Goal: Task Accomplishment & Management: Complete application form

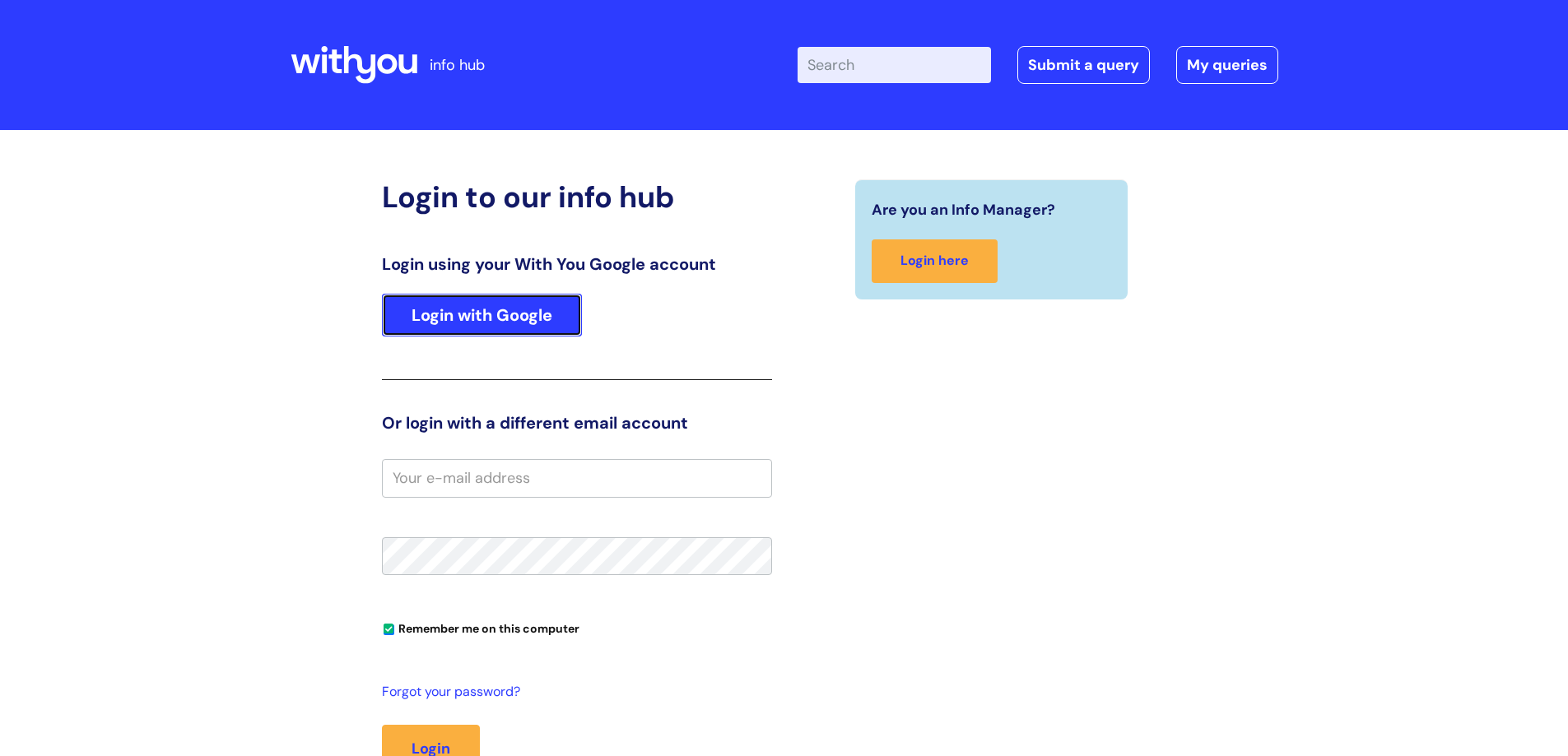
click at [501, 315] on link "Login with Google" at bounding box center [481, 315] width 200 height 43
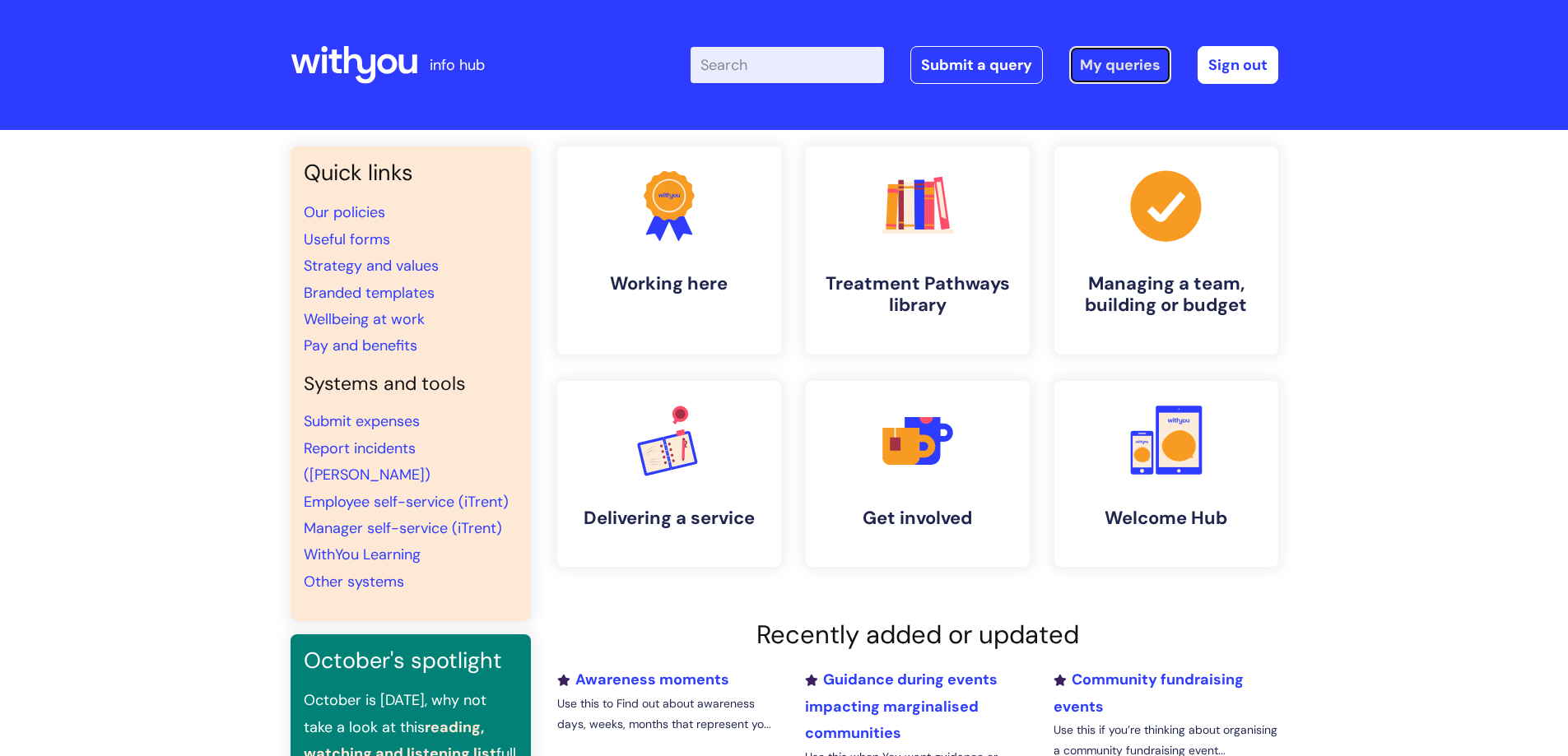
click at [1126, 64] on link "My queries" at bounding box center [1120, 65] width 102 height 37
click at [1016, 62] on link "Submit a query" at bounding box center [977, 65] width 133 height 37
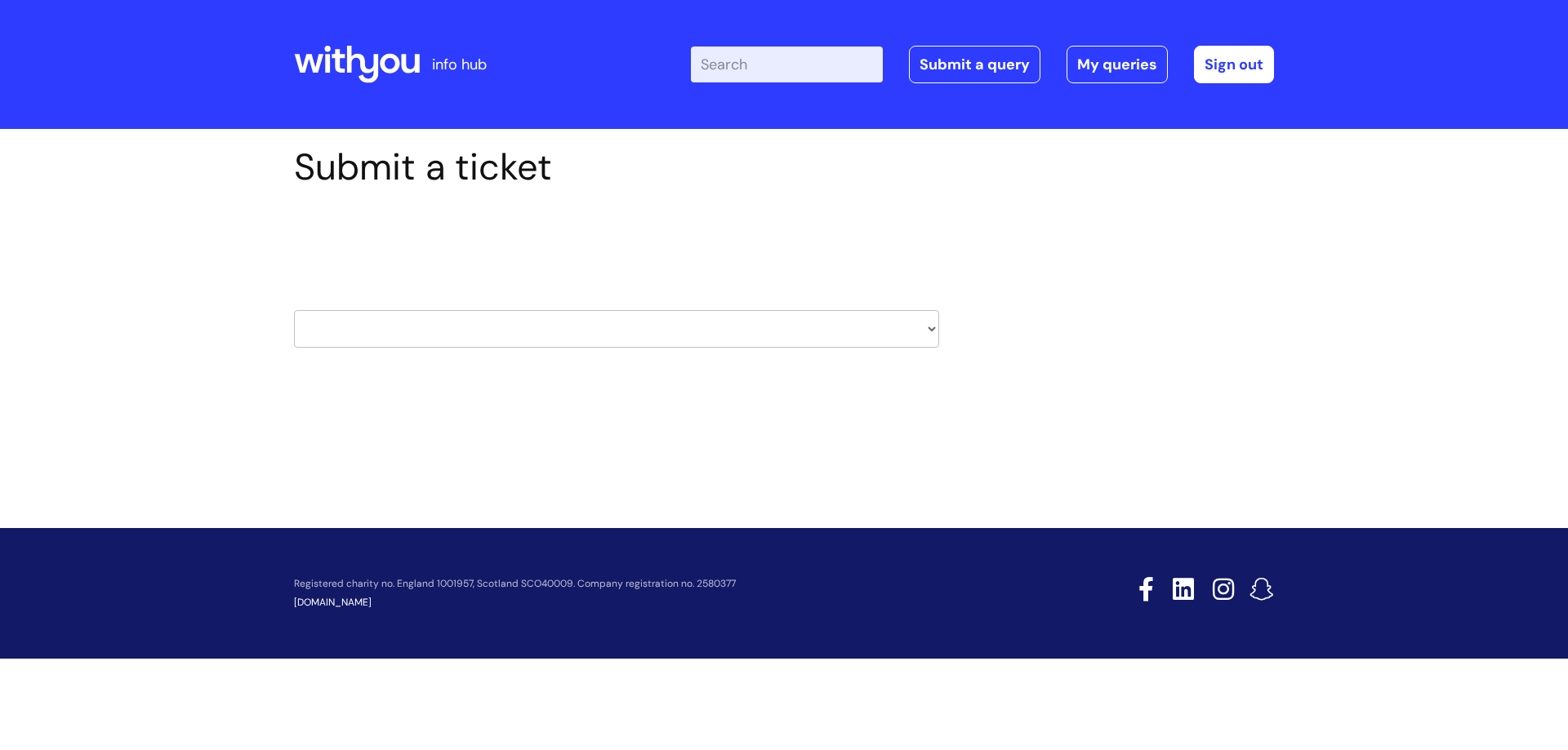
click at [453, 331] on select "HR / People IT and Support Clinical Drug Alerts Finance Accounts Data Support T…" at bounding box center [617, 329] width 646 height 37
select select "it_and_support"
click at [294, 311] on select "HR / People IT and Support Clinical Drug Alerts Finance Accounts Data Support T…" at bounding box center [617, 329] width 646 height 37
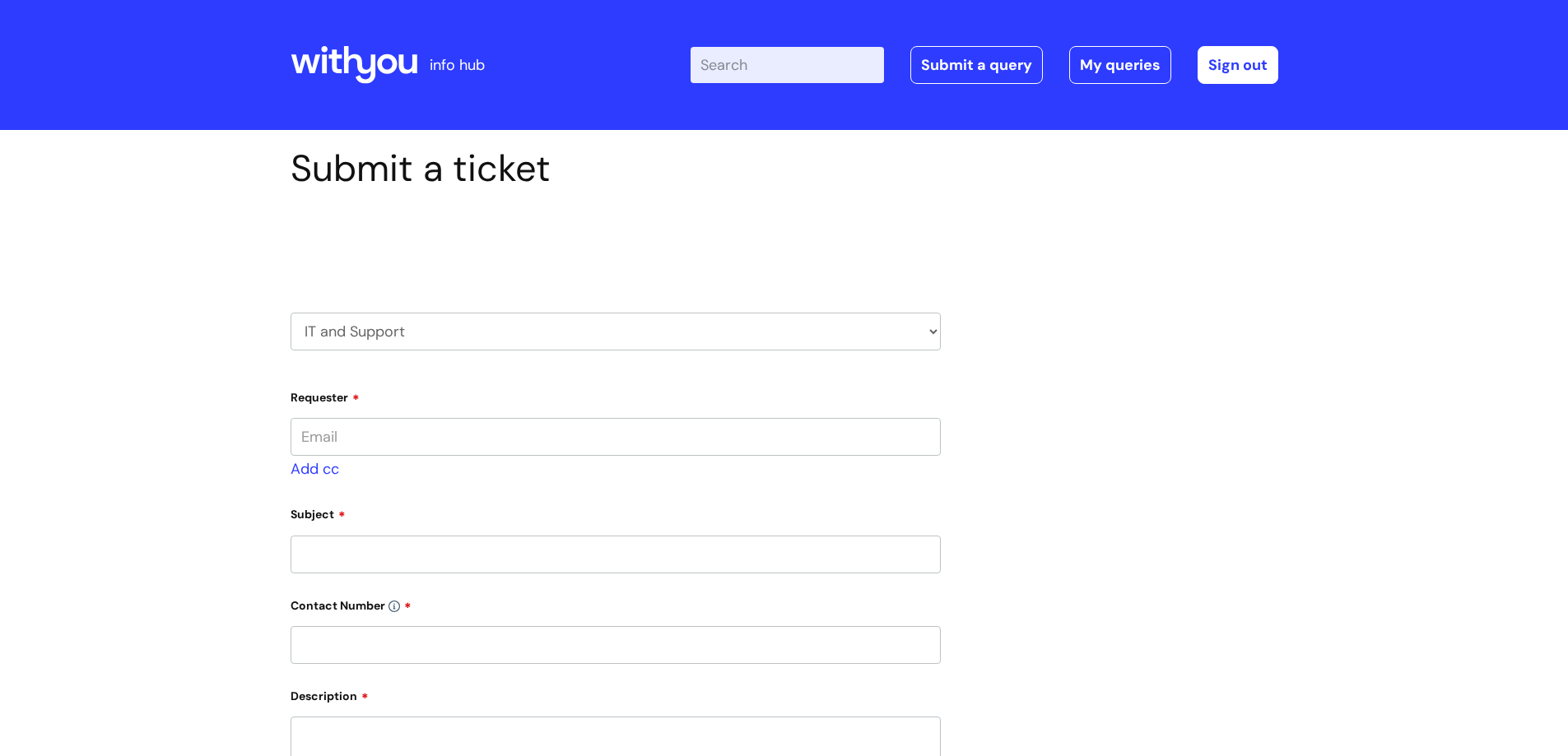
type input "tayler.livesey-lydford@wearewithyou.org.uk"
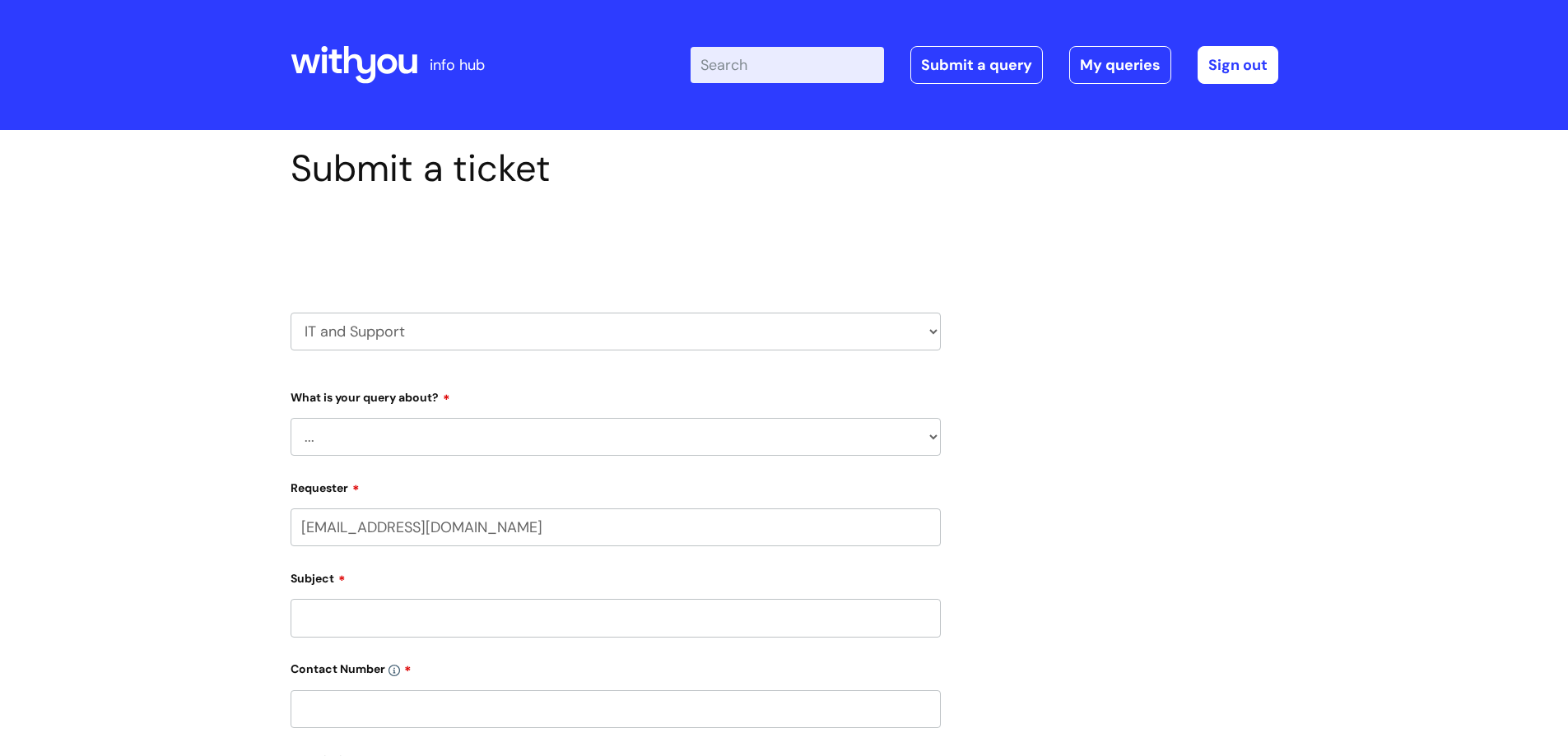
select select "80004418203"
click at [436, 432] on select "... Mobile Phone Reset & MFA Accounts, Starters and Leavers IT Hardware issue I…" at bounding box center [616, 436] width 651 height 37
select select "Printing & Scanning"
click at [290, 418] on select "... Mobile Phone Reset & MFA Accounts, Starters and Leavers IT Hardware issue I…" at bounding box center [616, 436] width 651 height 37
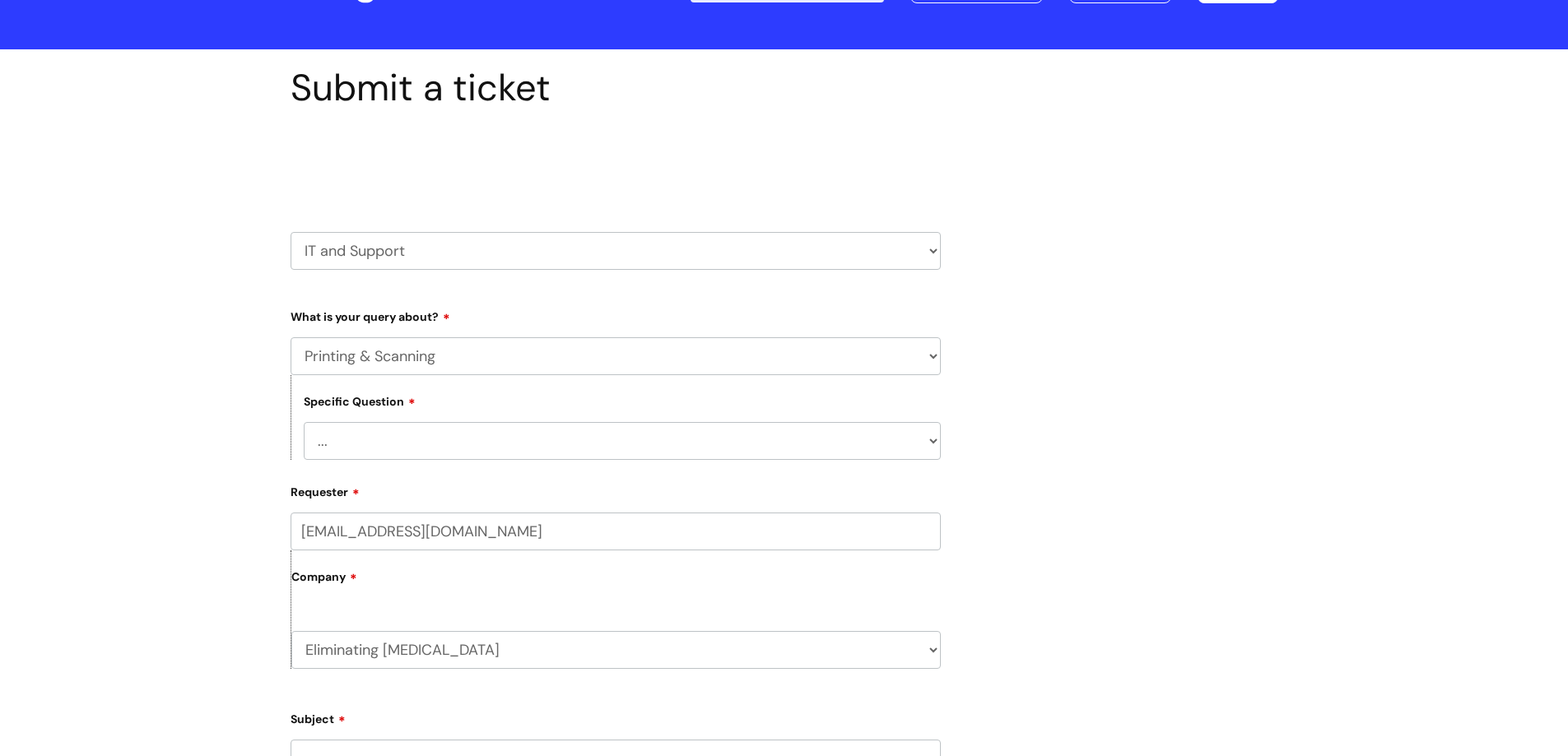
scroll to position [138, 0]
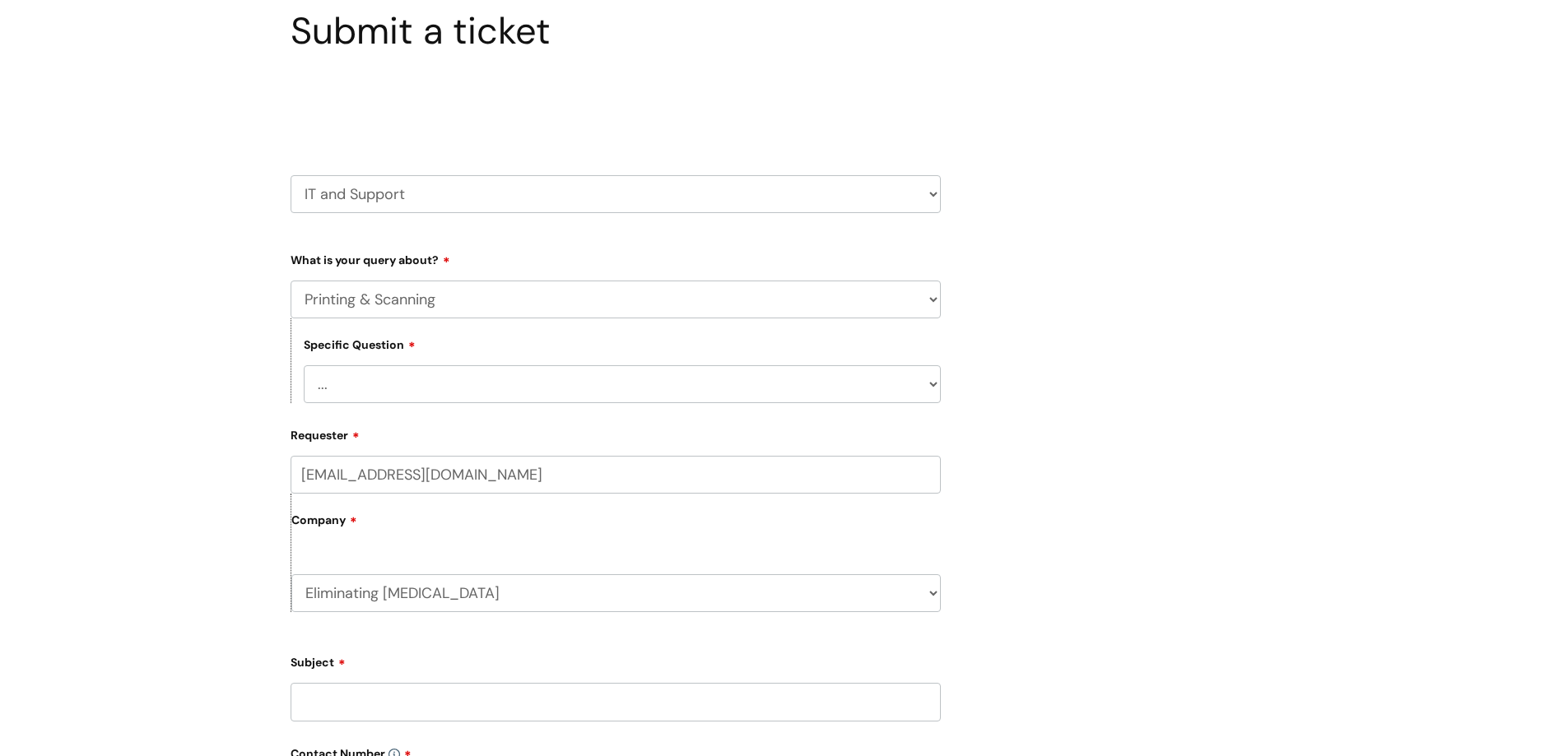
click at [475, 384] on select "... I need help finding or adding a printer I need help to scan a document I ne…" at bounding box center [622, 384] width 637 height 37
click at [47, 387] on div "Submit a ticket Select issue type HR / People IT and Support Clinical Drug Aler…" at bounding box center [784, 619] width 1568 height 1252
click at [468, 402] on select "... I need help finding or adding a printer I need help to scan a document I ne…" at bounding box center [622, 384] width 637 height 37
select select "I need help with a printer in a WithYou office"
click at [303, 365] on select "... I need help finding or adding a printer I need help to scan a document I ne…" at bounding box center [622, 384] width 637 height 37
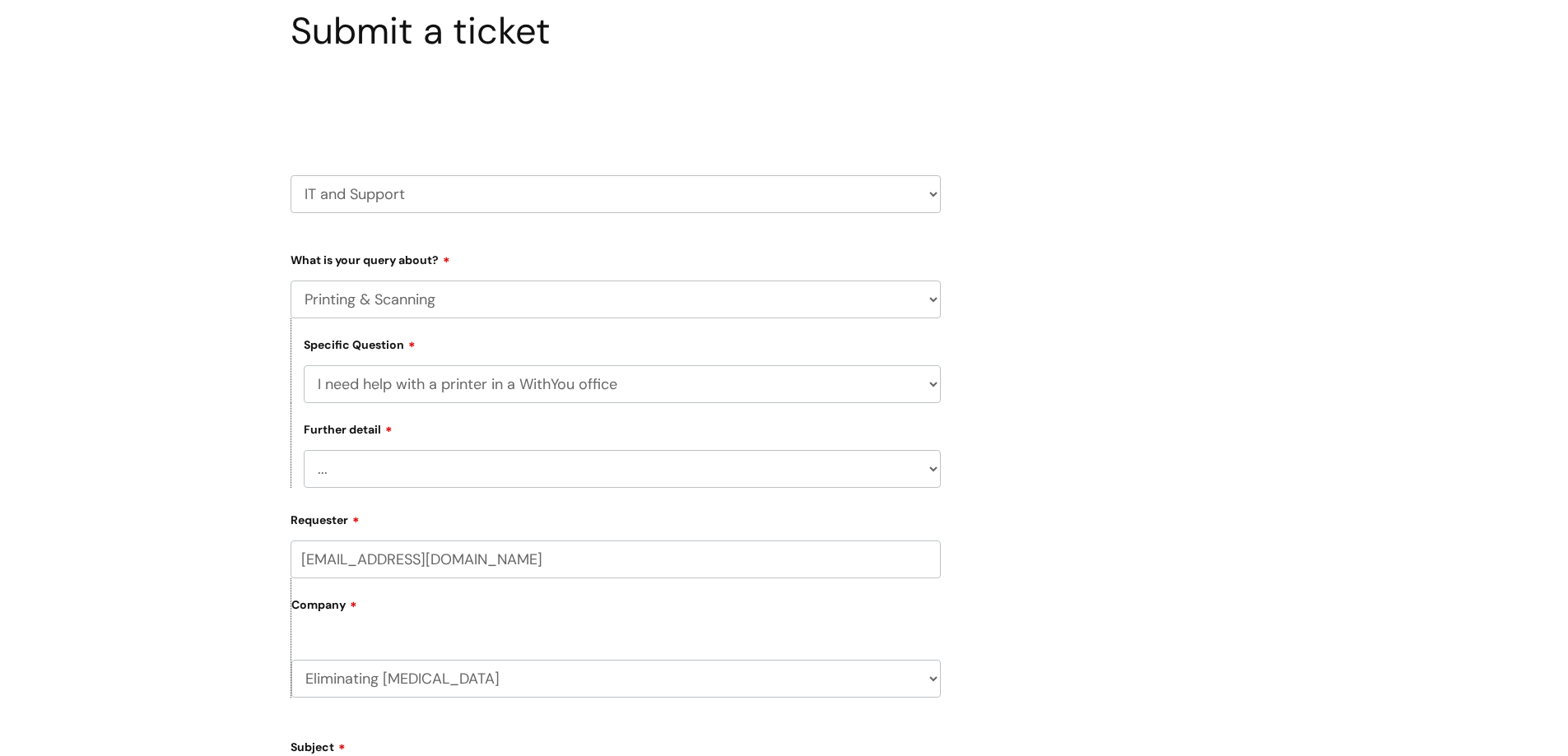
scroll to position [274, 0]
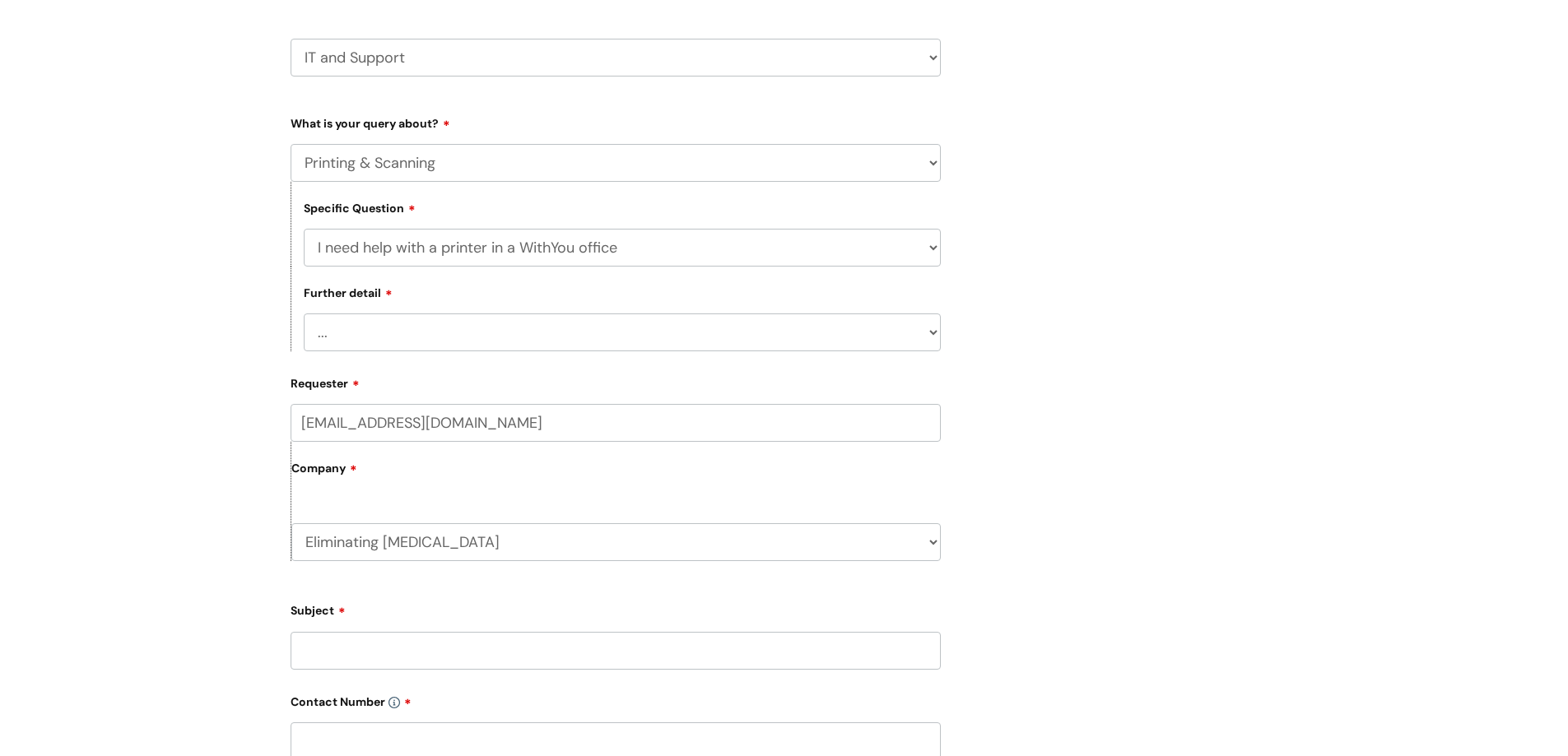
click at [508, 330] on select "... I need help with a printer that is not working" at bounding box center [622, 332] width 637 height 37
select select "I need help with a printer that is not working"
click at [303, 314] on select "... I need help with a printer that is not working" at bounding box center [622, 332] width 637 height 37
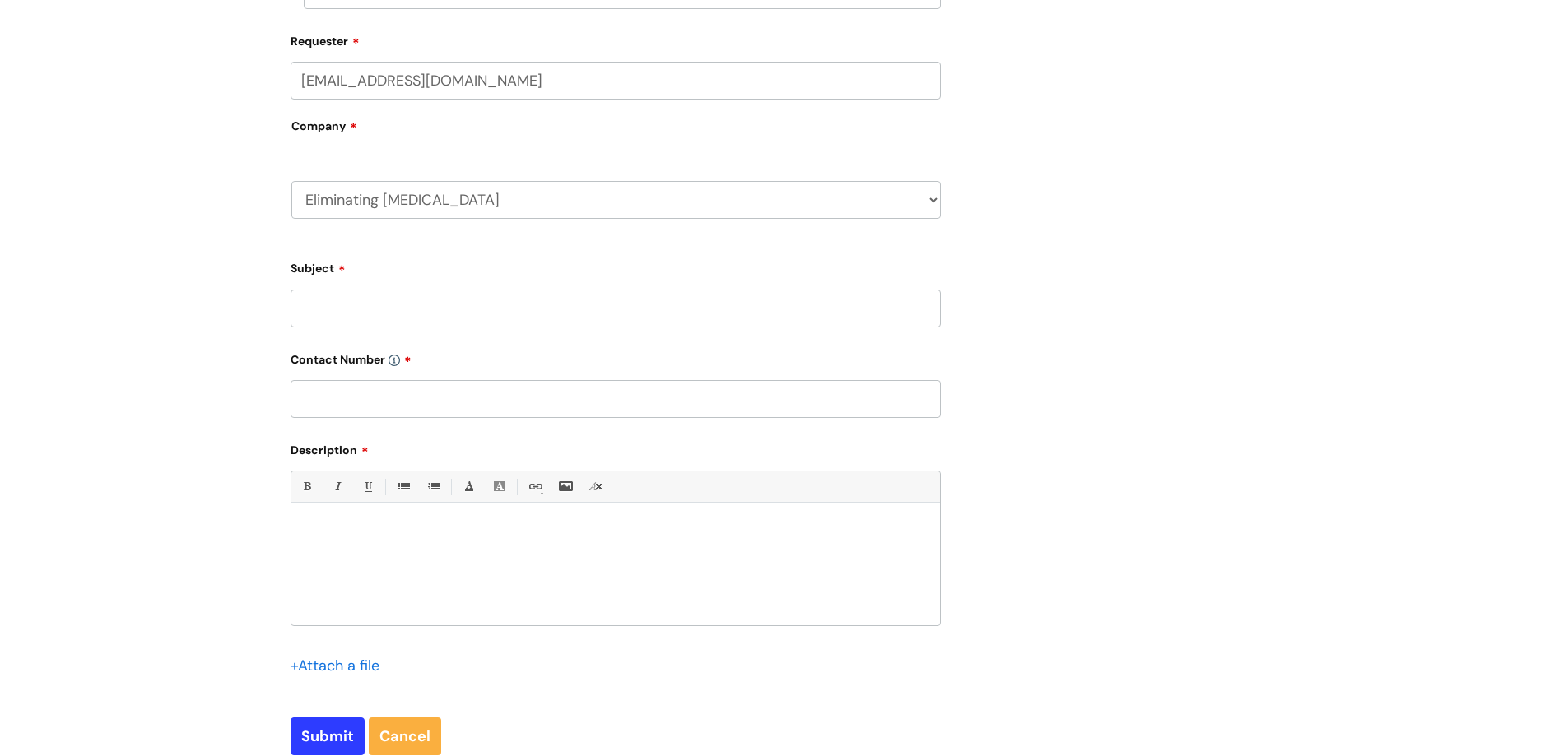
scroll to position [685, 0]
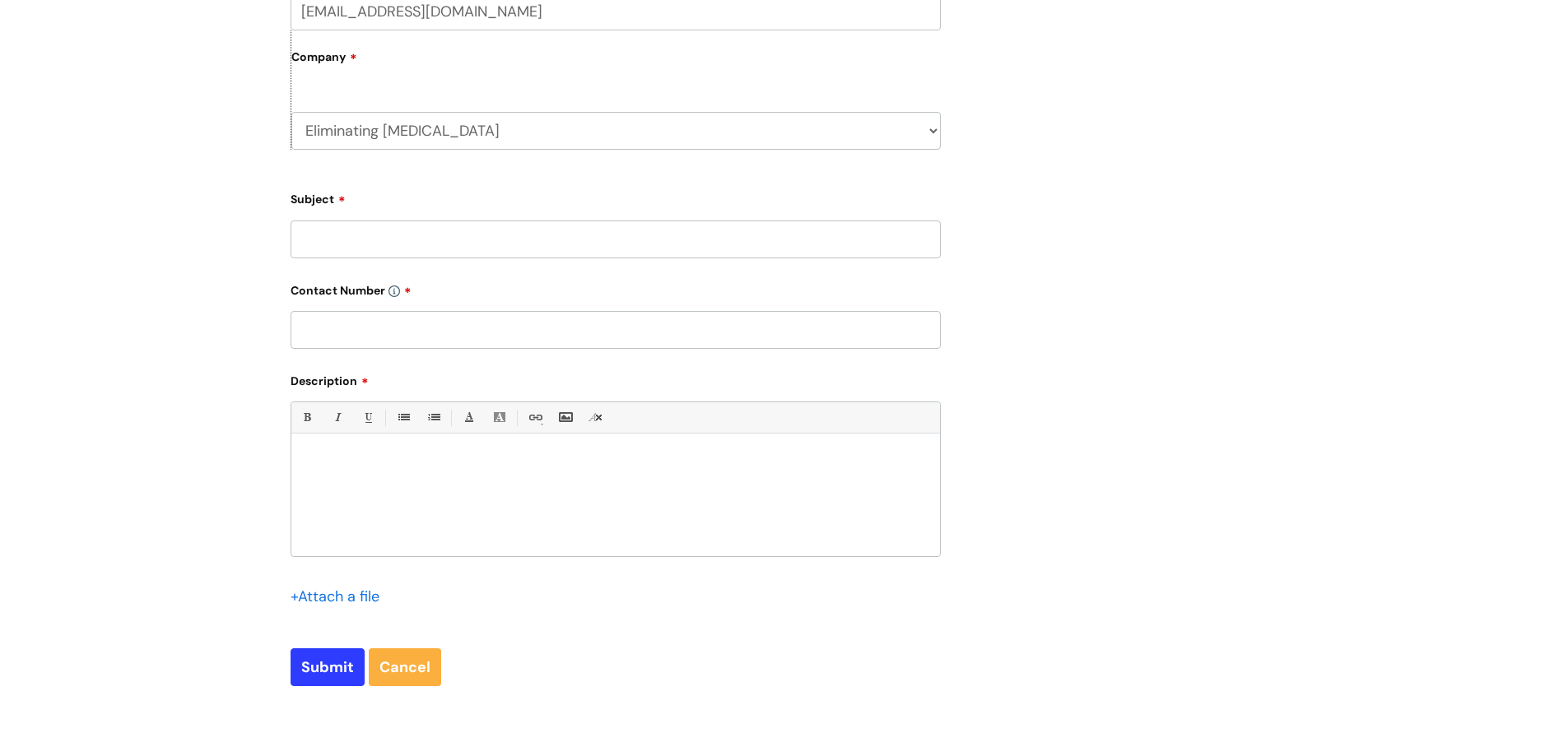
click at [374, 237] on input "Subject" at bounding box center [616, 239] width 651 height 37
type input "W"
drag, startPoint x: 590, startPoint y: 235, endPoint x: 751, endPoint y: 169, distance: 174.0
click at [725, 230] on input "Google Crome Crashes when I try to print (or even save" at bounding box center [616, 239] width 651 height 37
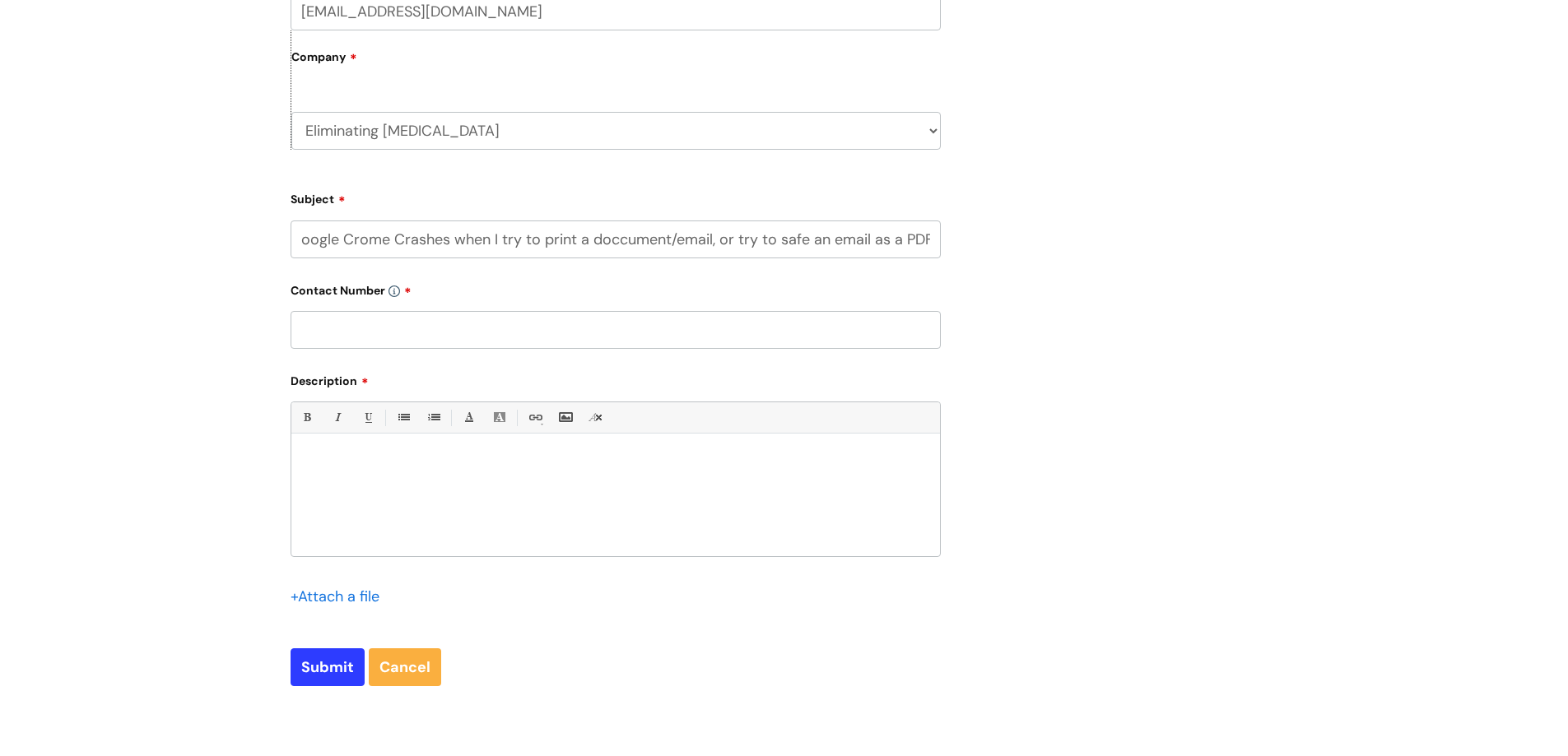
click at [794, 235] on input "Google Crome Crashes when I try to print a doccument/email, or try to safe an e…" at bounding box center [616, 239] width 651 height 37
click at [800, 237] on input "Google Crome Crashes when I try to print a doccument/email, or try to safe an e…" at bounding box center [616, 239] width 651 height 37
click at [597, 239] on input "Google Crome Crashes when I try to print a doccument/email, or try to save an e…" at bounding box center [616, 239] width 651 height 37
click at [618, 238] on input "Google Crome Crashes when I try to print a doccument/email, or try to save an e…" at bounding box center [616, 239] width 651 height 37
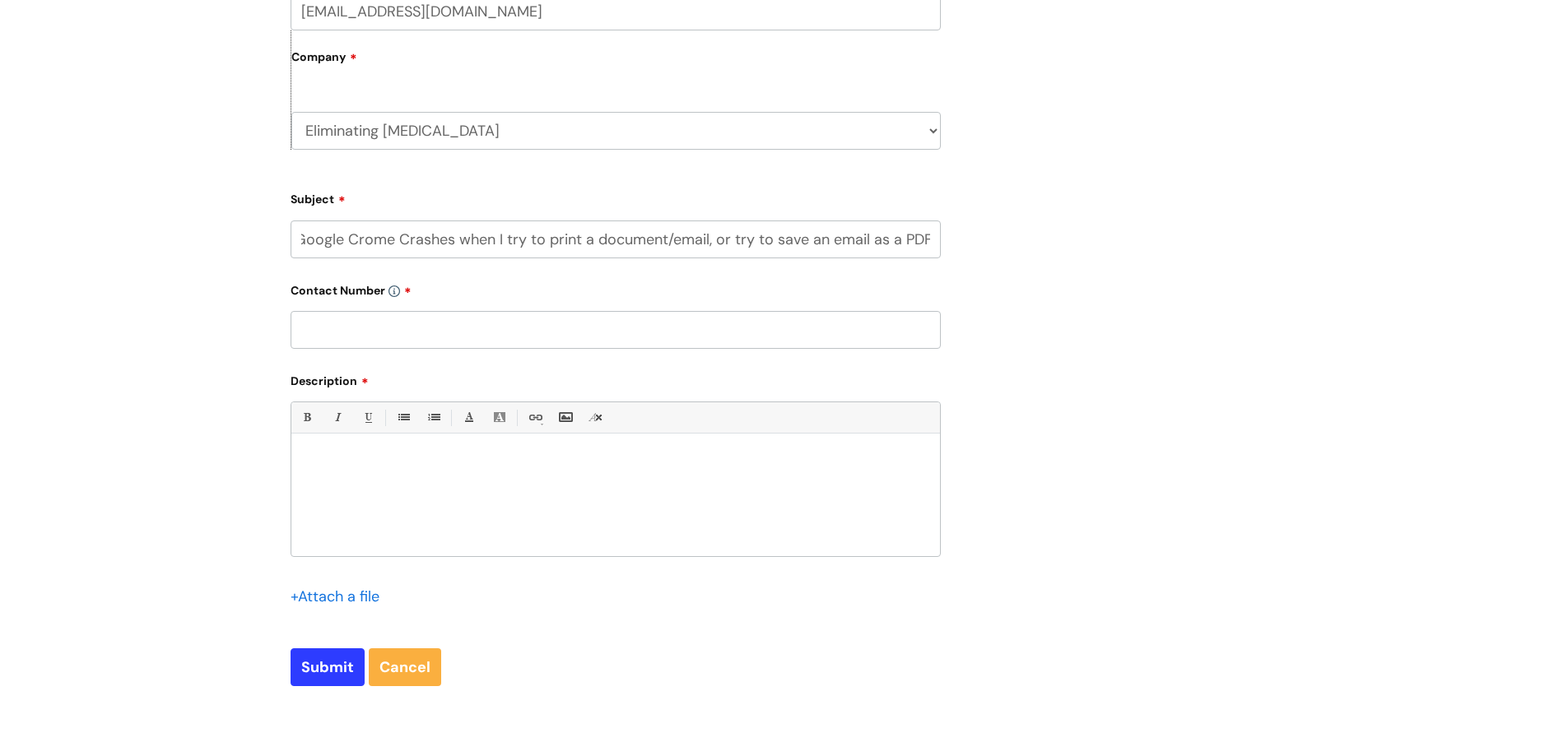
scroll to position [0, 6]
type input "Google Crome Crashes when I try to print a document/email, or try to save an em…"
click at [422, 322] on input "text" at bounding box center [616, 330] width 651 height 37
type input "07780 333 008"
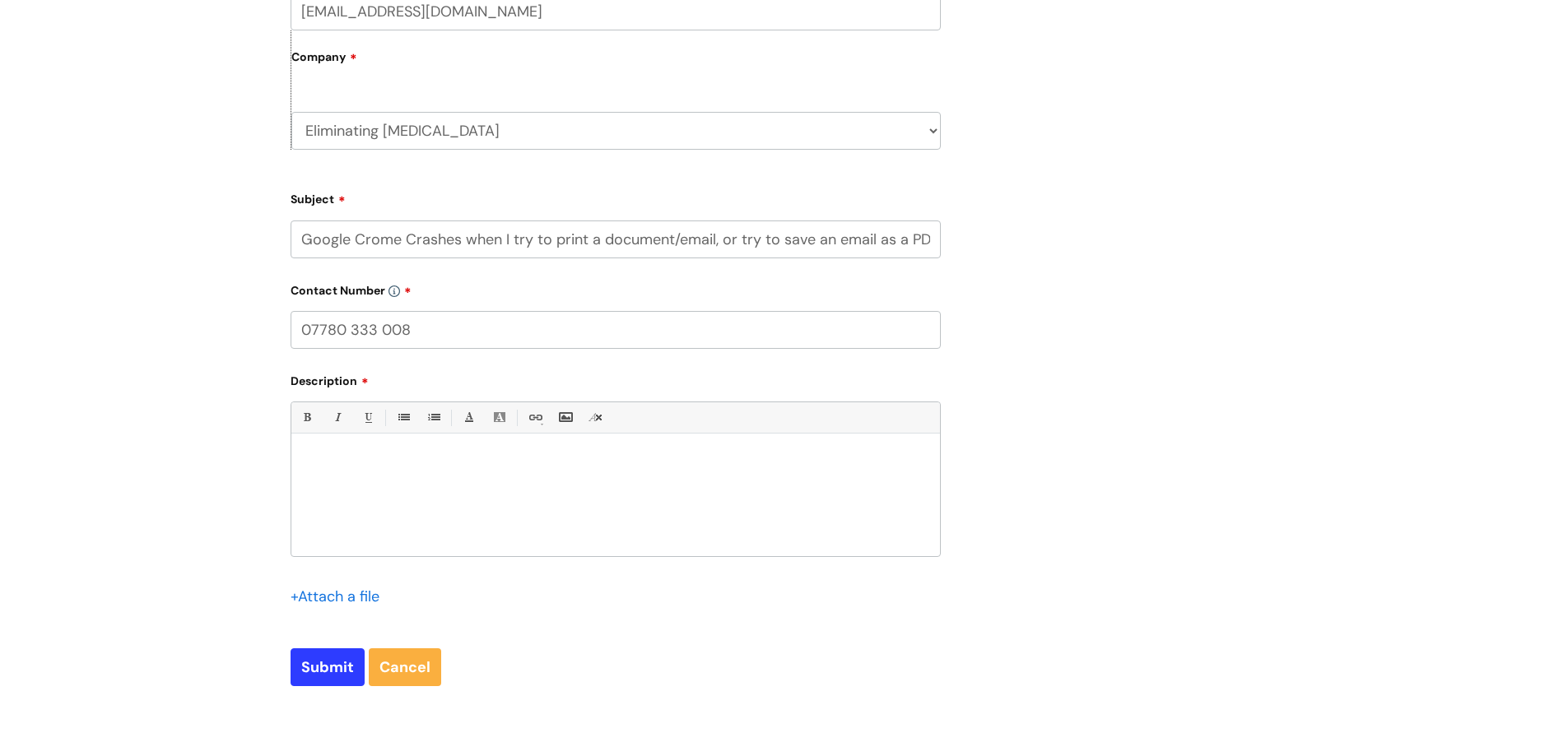
click at [398, 473] on div at bounding box center [616, 500] width 649 height 113
click at [472, 474] on p "Every time I click 'print' on a doccument or an email," at bounding box center [615, 477] width 624 height 15
click at [596, 474] on p "Every time I click 'print' on a document or an email," at bounding box center [615, 477] width 624 height 15
click at [333, 473] on p "Every time I click 'print' on a document or an email," at bounding box center [615, 477] width 624 height 15
click at [636, 473] on p "Every time I click 'print' on a document or an email," at bounding box center [615, 477] width 624 height 15
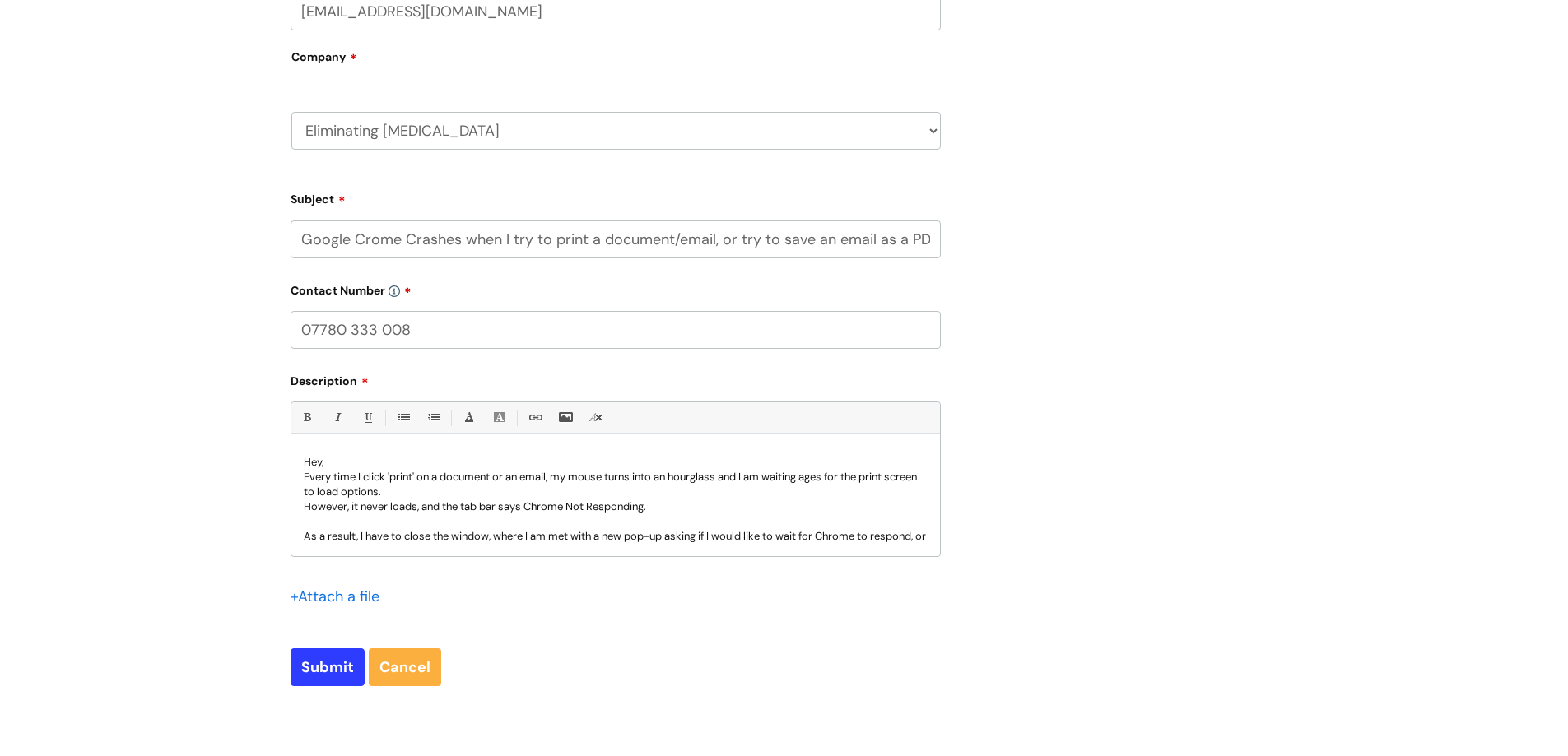
scroll to position [15, 0]
click at [498, 529] on p "As a result, I have to close the window, where I am met with a new pop-up askin…" at bounding box center [615, 536] width 624 height 15
click at [558, 533] on p "As a result, I have to close the window where I am met with a new pop-up asking…" at bounding box center [615, 536] width 624 height 15
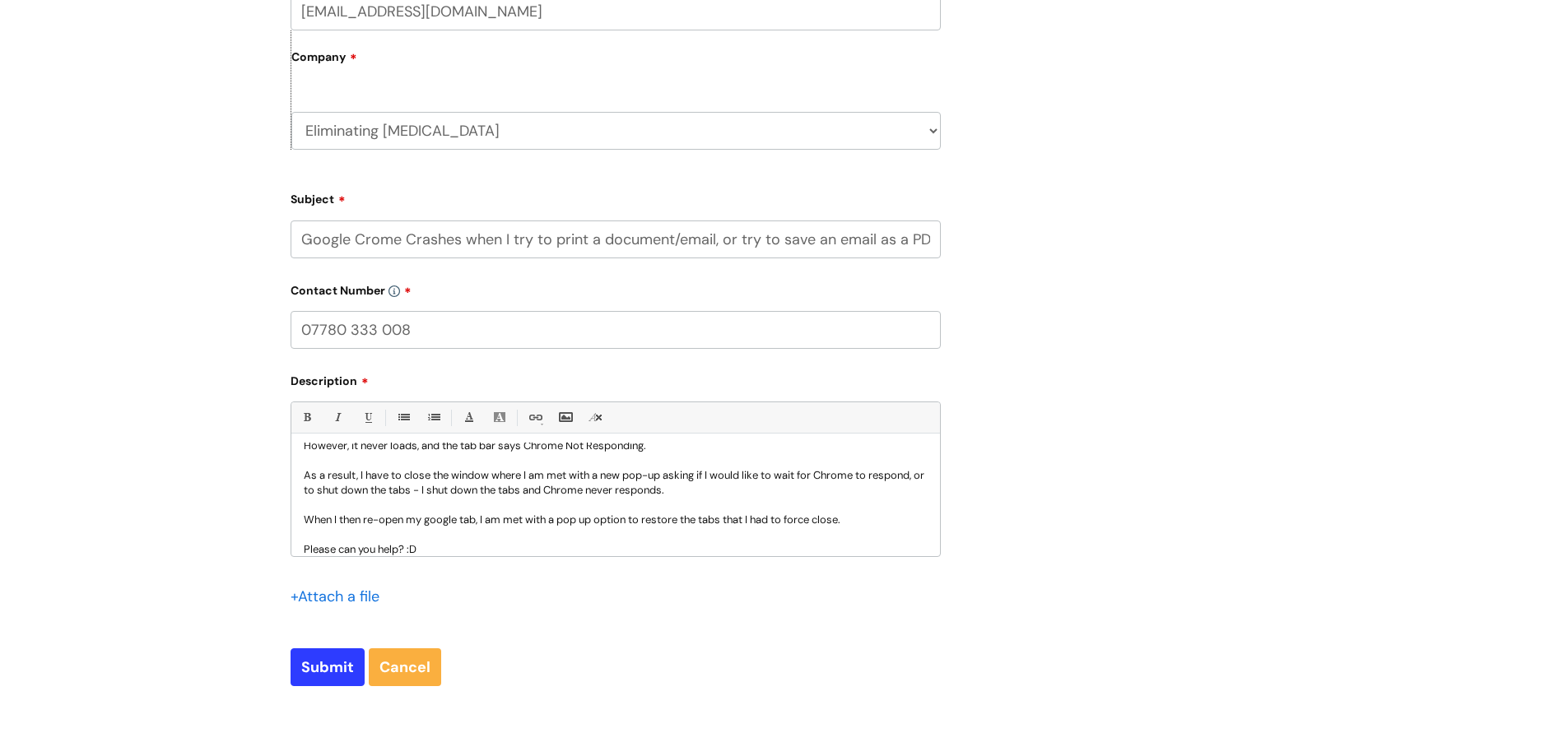
scroll to position [91, 0]
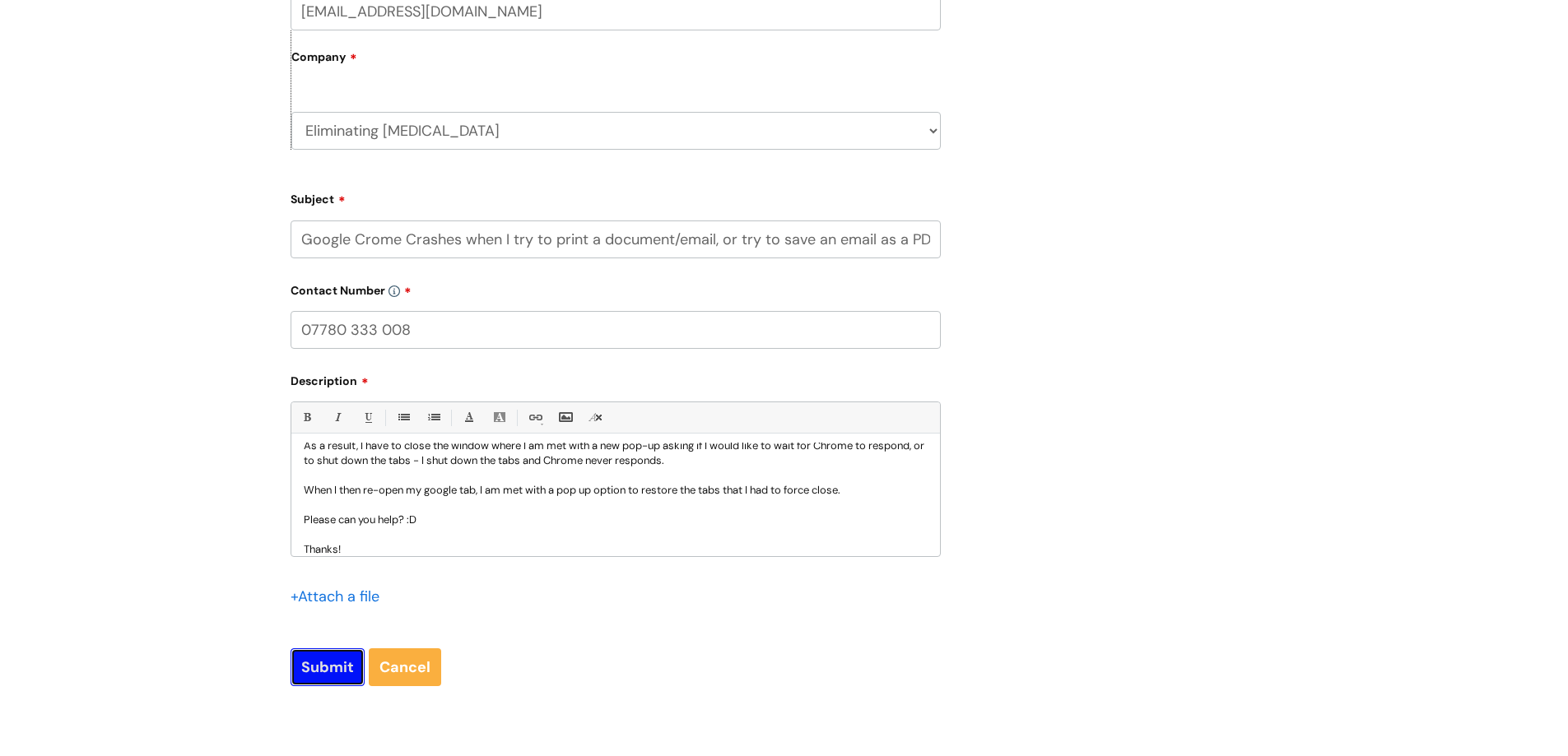
click at [337, 675] on input "Submit" at bounding box center [327, 667] width 74 height 37
type input "Please Wait..."
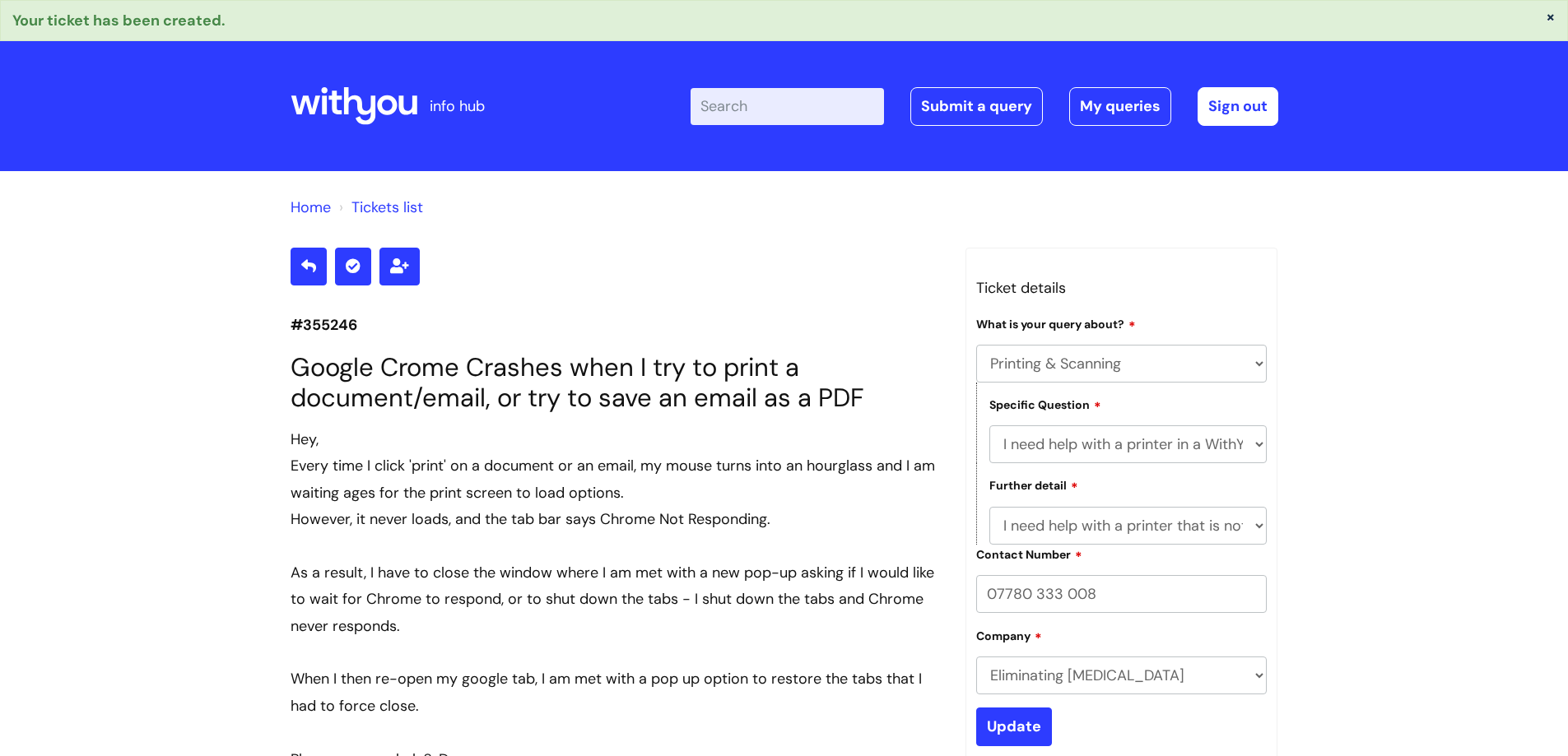
select select "Printing & Scanning"
select select "I need help with a printer in a WithYou office"
select select "I need help with a printer that is not working"
click at [156, 236] on div "Home Tickets list #355246 Google Crome Crashes when I try to print a document/e…" at bounding box center [784, 739] width 1568 height 1136
